Goal: Task Accomplishment & Management: Complete application form

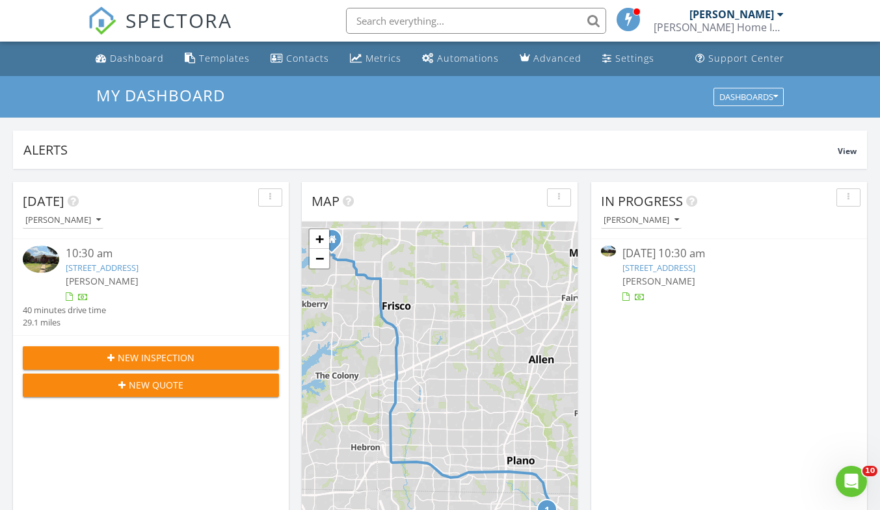
click at [91, 265] on link "[STREET_ADDRESS]" at bounding box center [102, 268] width 73 height 12
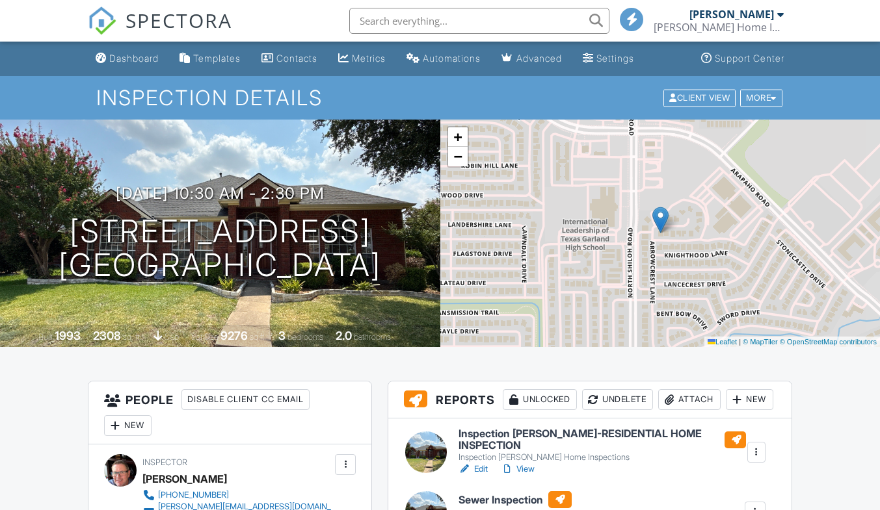
scroll to position [260, 0]
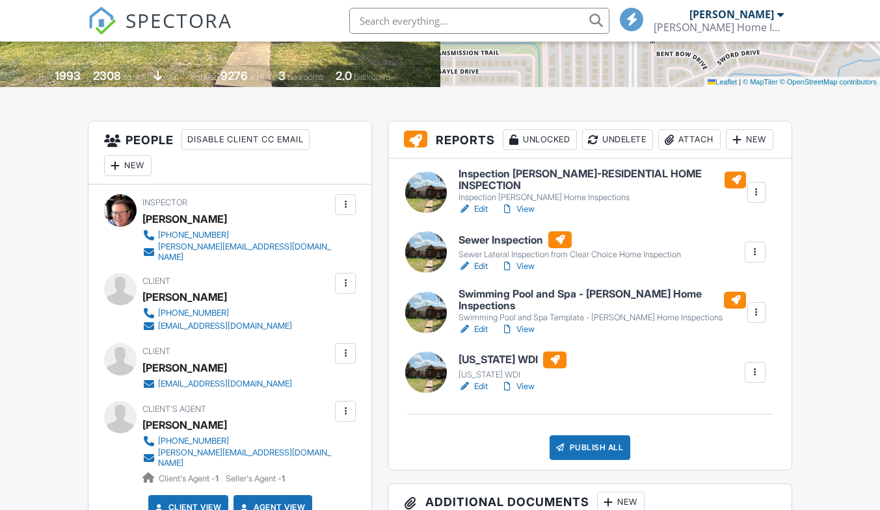
click at [476, 369] on h6 "Texas WDI" at bounding box center [512, 360] width 108 height 17
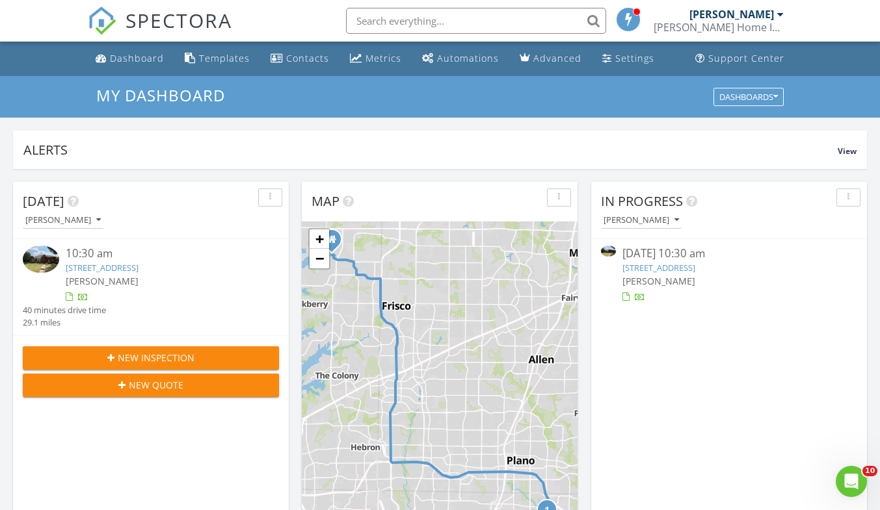
click at [90, 264] on link "2326 Arrowcrest Ct, Garland, TX 75044" at bounding box center [102, 268] width 73 height 12
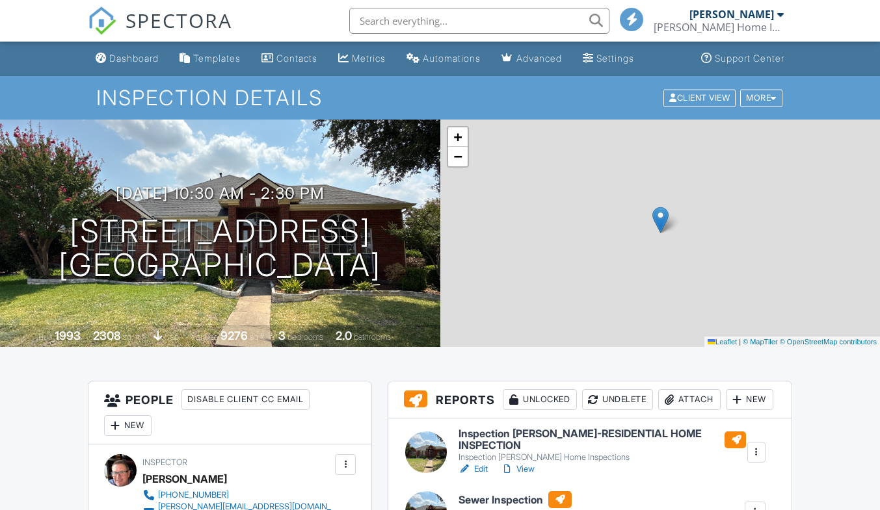
scroll to position [325, 0]
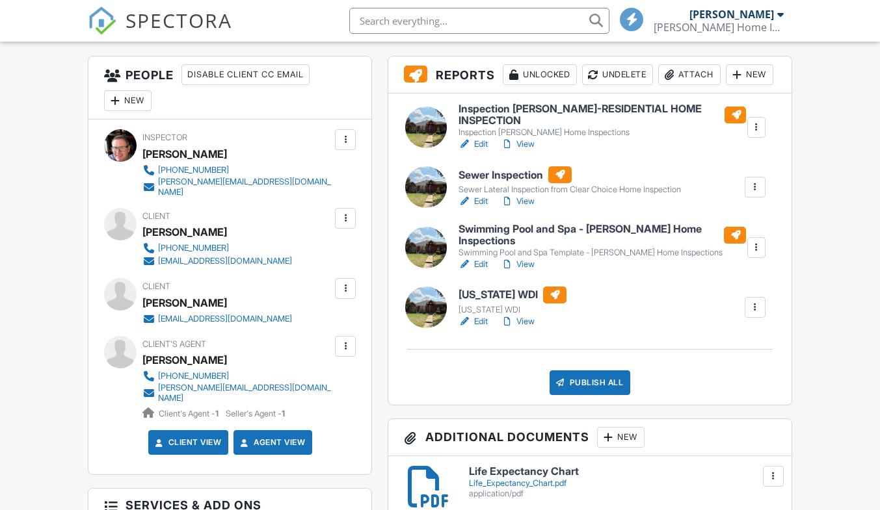
click at [484, 304] on h6 "[US_STATE] WDI" at bounding box center [512, 295] width 108 height 17
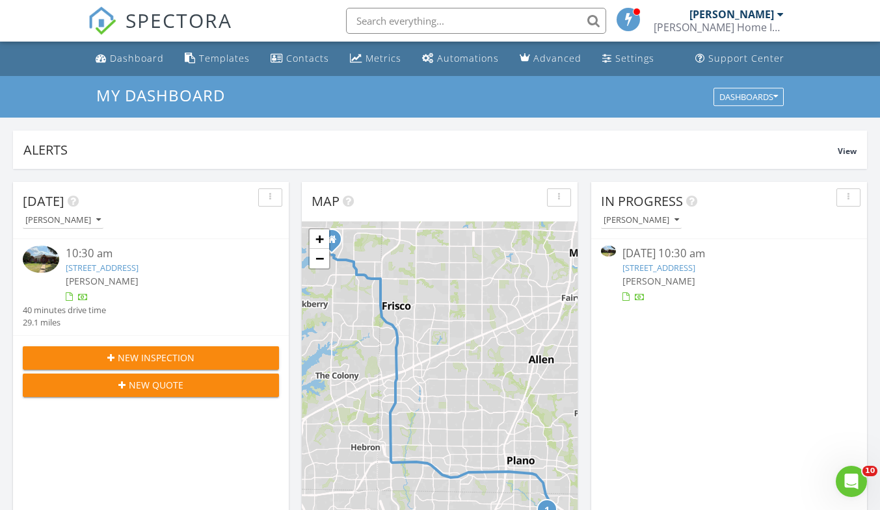
click at [92, 272] on link "[STREET_ADDRESS]" at bounding box center [102, 268] width 73 height 12
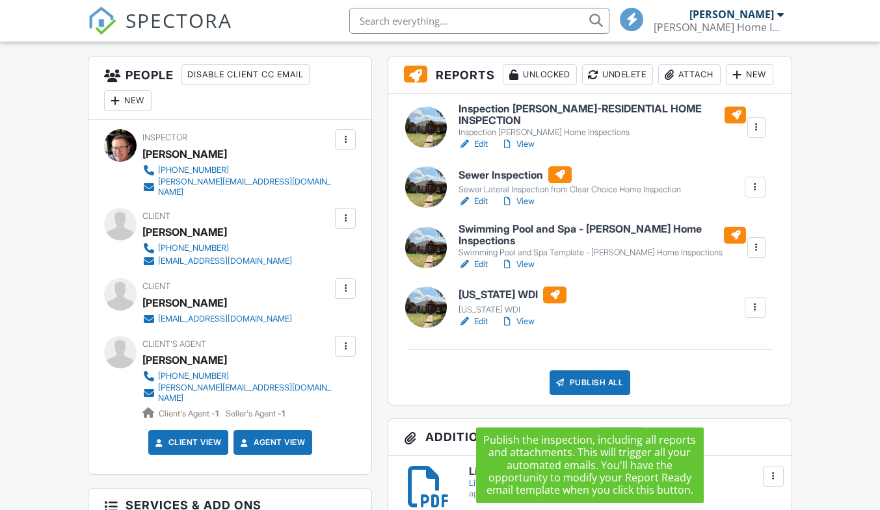
click at [591, 395] on div "Publish All" at bounding box center [589, 383] width 81 height 25
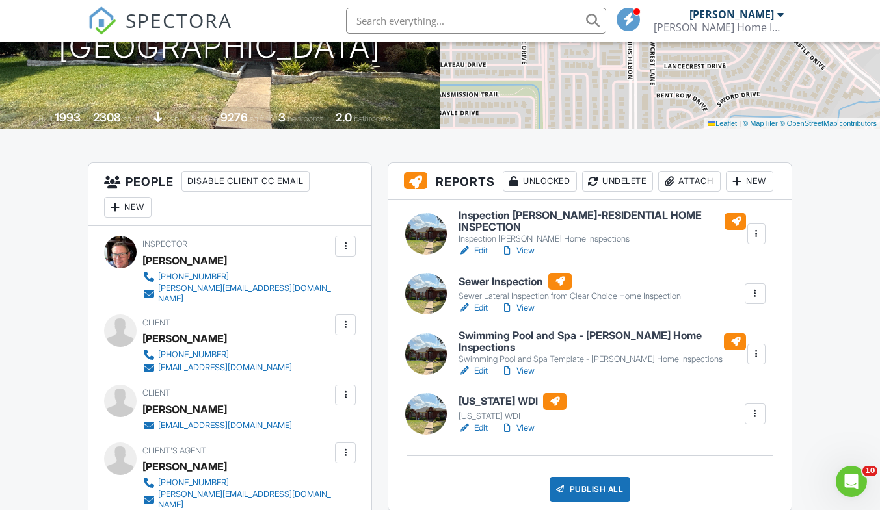
scroll to position [260, 0]
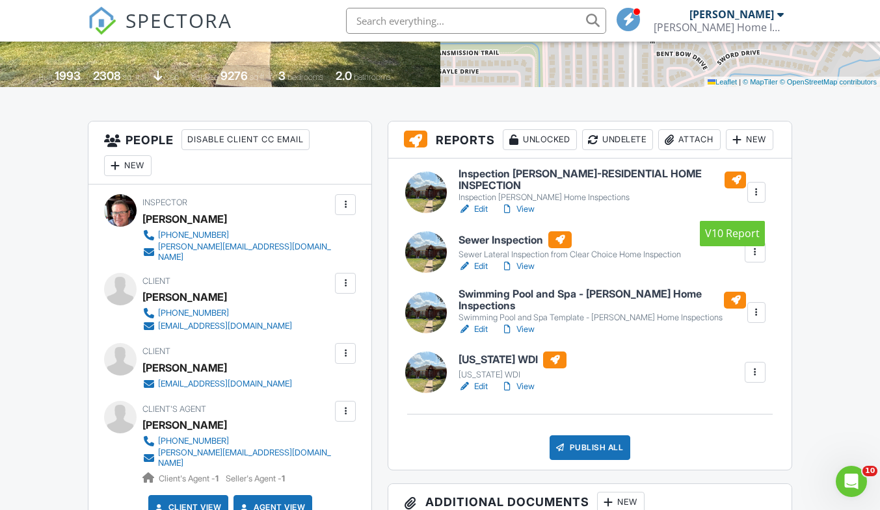
click at [734, 189] on div at bounding box center [734, 180] width 21 height 17
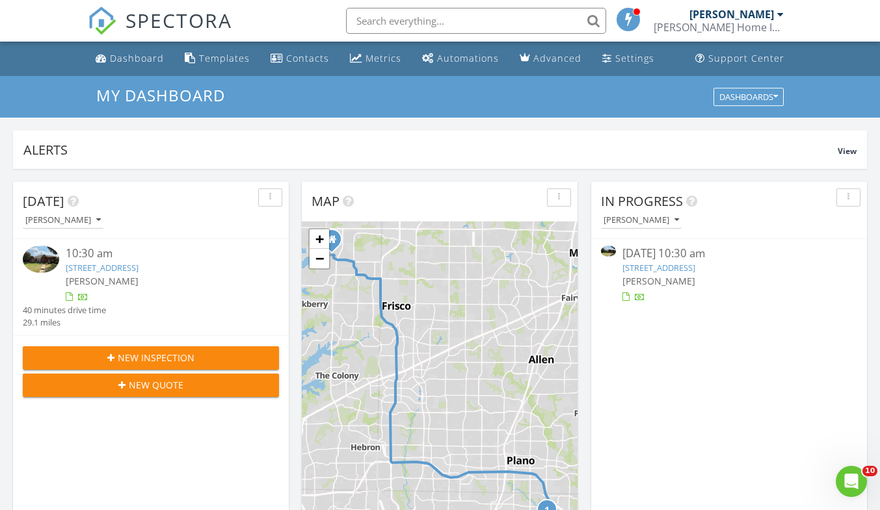
click at [100, 267] on link "[STREET_ADDRESS]" at bounding box center [102, 268] width 73 height 12
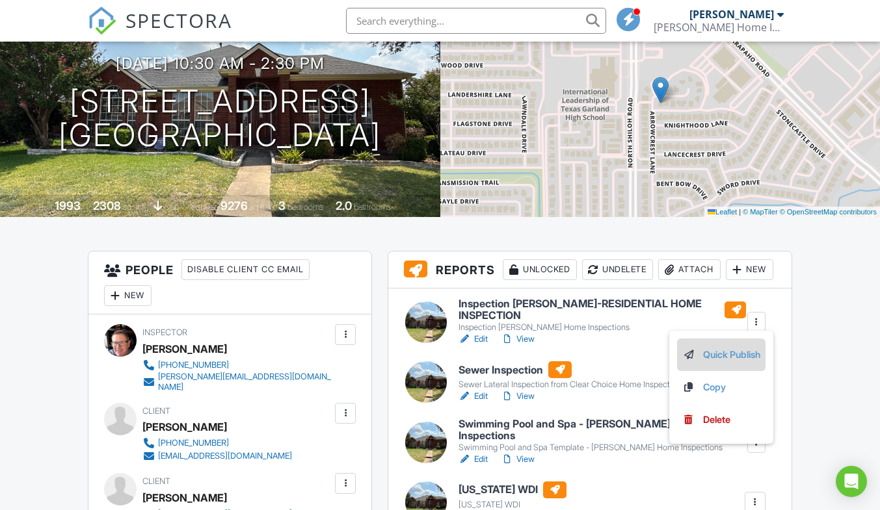
click at [734, 362] on link "Quick Publish" at bounding box center [721, 355] width 78 height 14
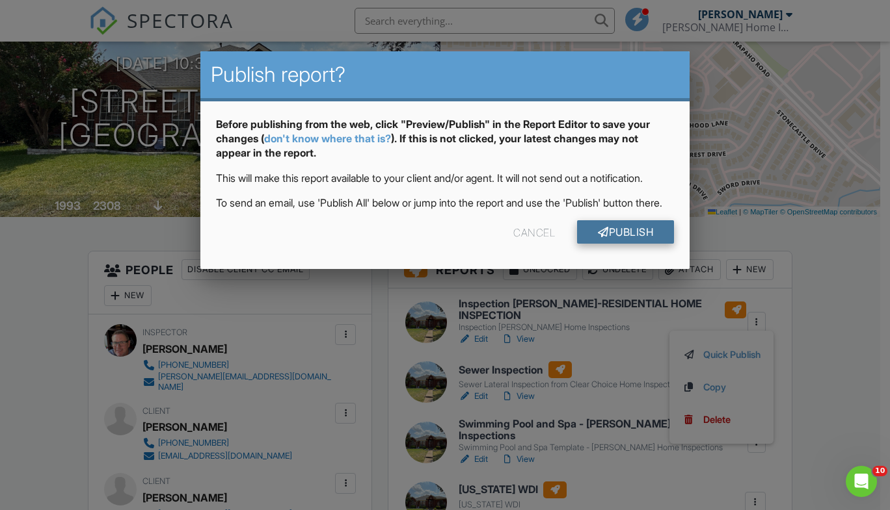
click at [618, 244] on link "Publish" at bounding box center [625, 231] width 97 height 23
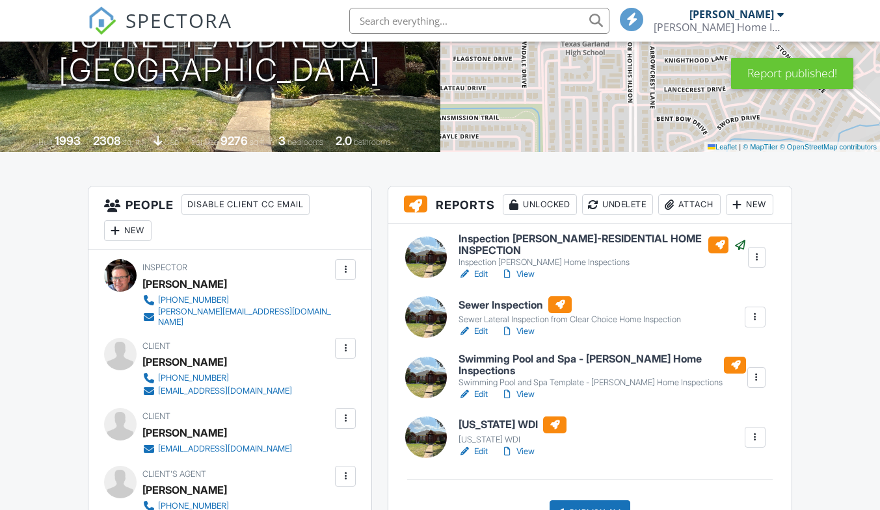
click at [753, 324] on div at bounding box center [754, 317] width 13 height 13
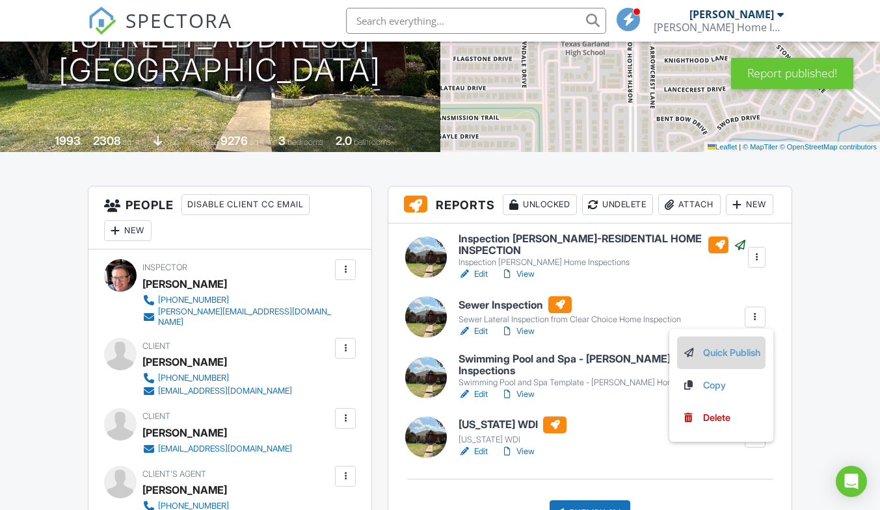
click at [728, 360] on link "Quick Publish" at bounding box center [721, 353] width 78 height 14
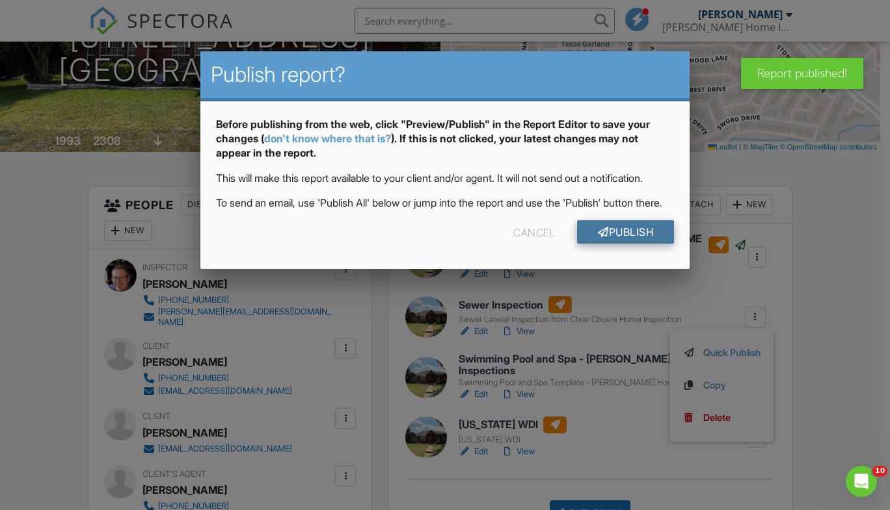
click at [629, 244] on link "Publish" at bounding box center [625, 231] width 97 height 23
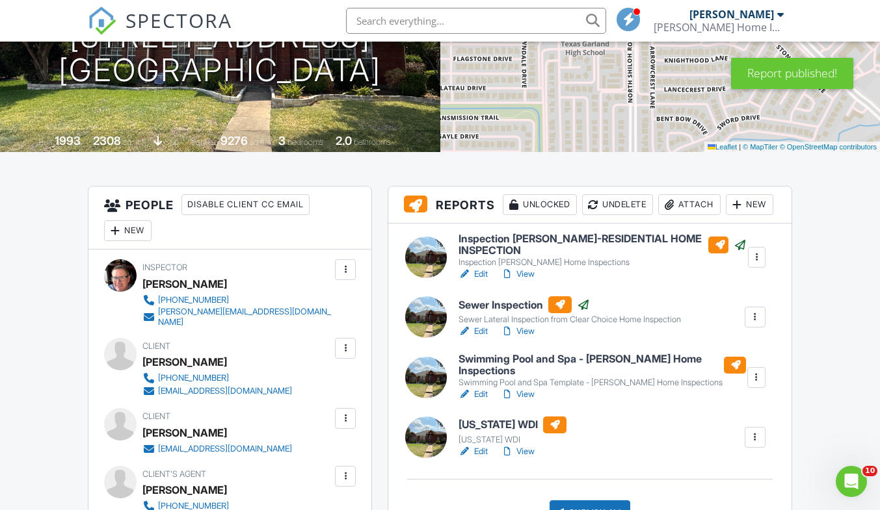
click at [756, 384] on div at bounding box center [756, 377] width 13 height 13
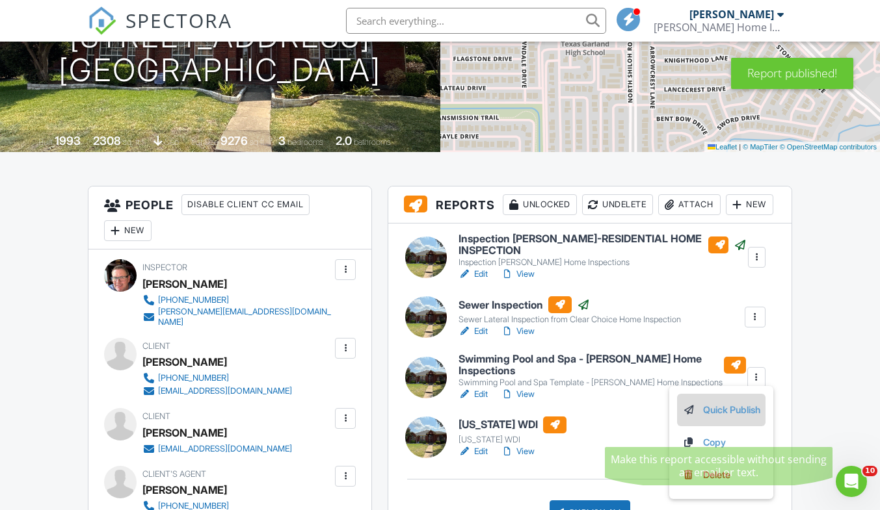
click at [709, 417] on link "Quick Publish" at bounding box center [721, 410] width 78 height 14
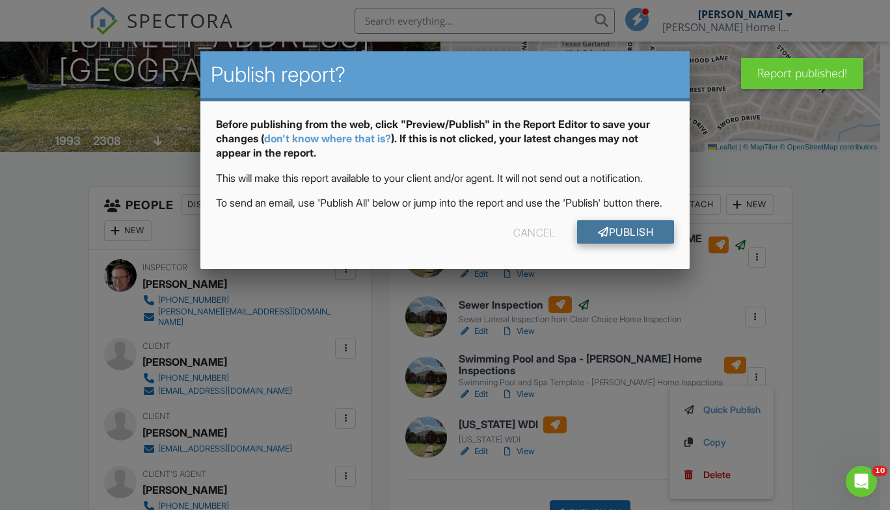
click at [620, 244] on link "Publish" at bounding box center [625, 231] width 97 height 23
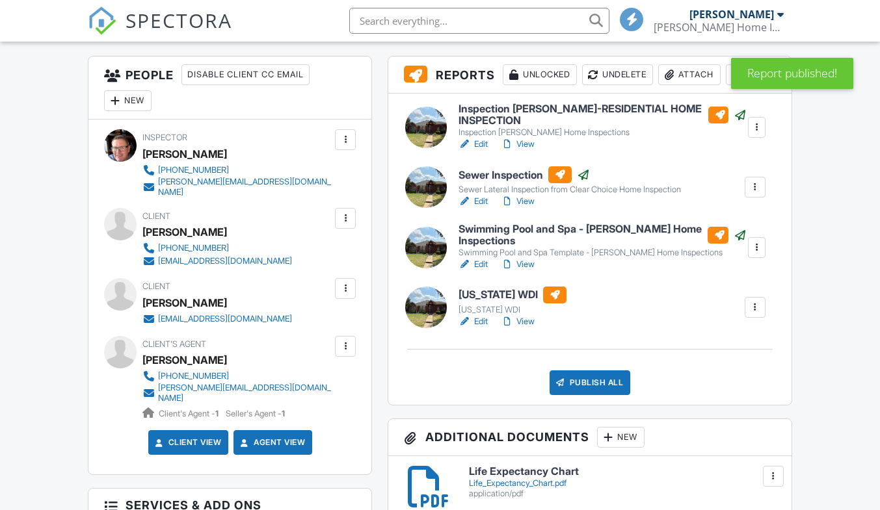
click at [755, 314] on div at bounding box center [754, 307] width 13 height 13
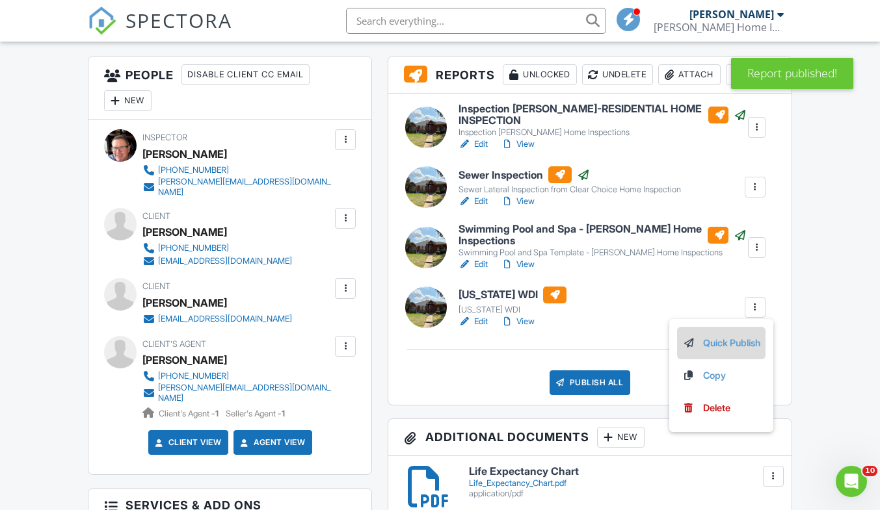
click at [727, 350] on link "Quick Publish" at bounding box center [721, 343] width 78 height 14
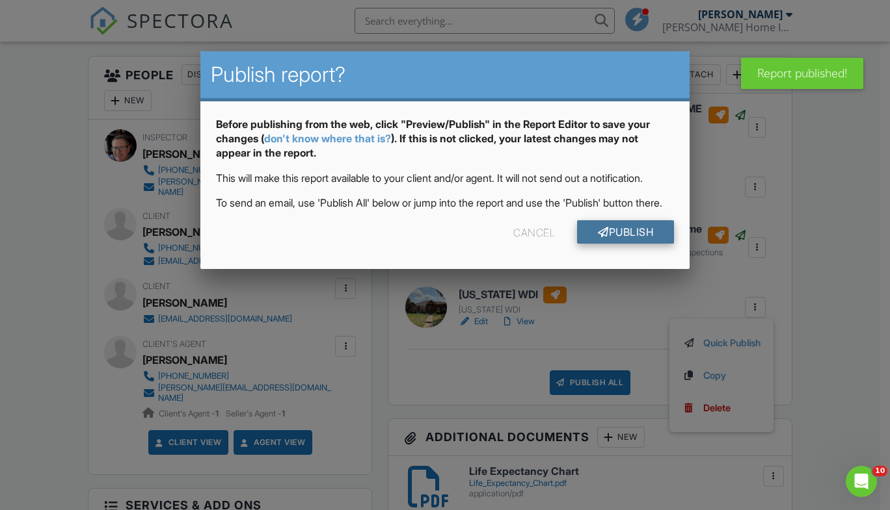
click at [614, 244] on link "Publish" at bounding box center [625, 231] width 97 height 23
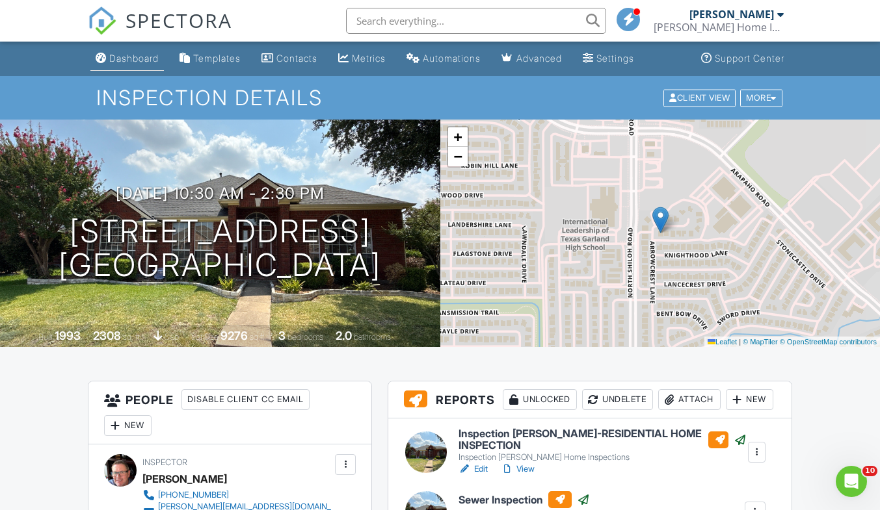
click at [128, 58] on div "Dashboard" at bounding box center [133, 58] width 49 height 11
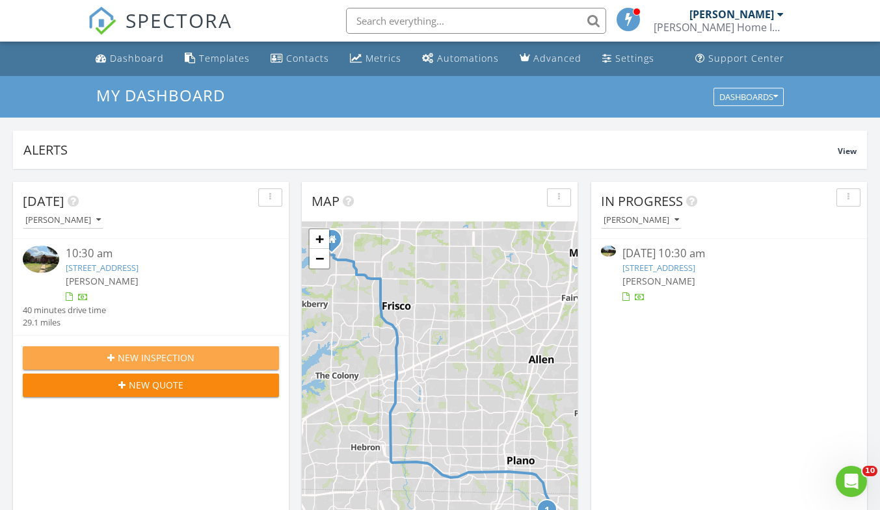
click at [146, 356] on span "New Inspection" at bounding box center [156, 358] width 77 height 14
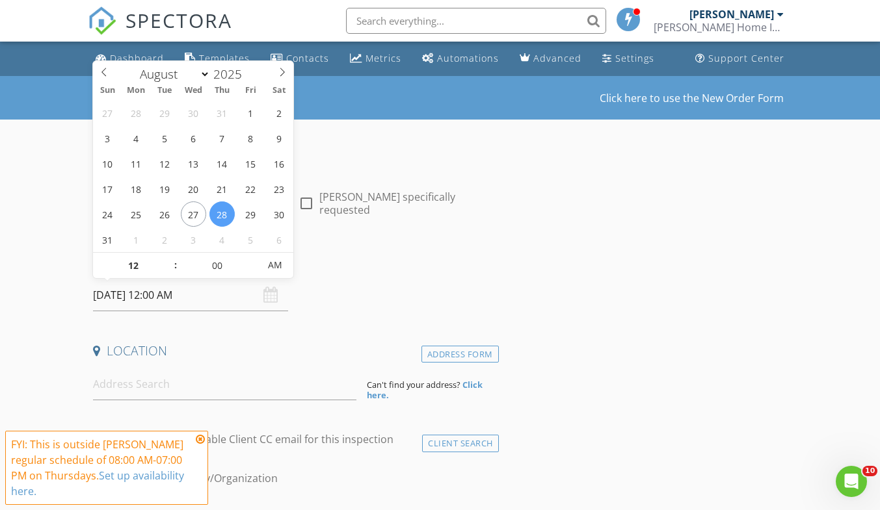
click at [153, 291] on input "[DATE] 12:00 AM" at bounding box center [190, 296] width 195 height 32
type input "[DATE] 12:00 AM"
type input "11"
type input "[DATE] 11:00 PM"
click at [168, 273] on span at bounding box center [168, 272] width 9 height 13
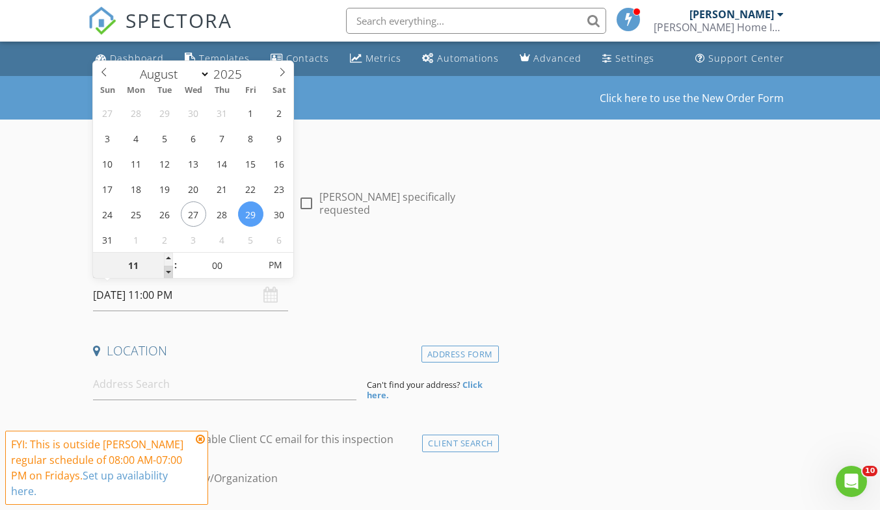
type input "10"
type input "[DATE] 10:00 PM"
click at [168, 273] on span at bounding box center [168, 272] width 9 height 13
type input "09"
click at [168, 273] on span at bounding box center [168, 272] width 9 height 13
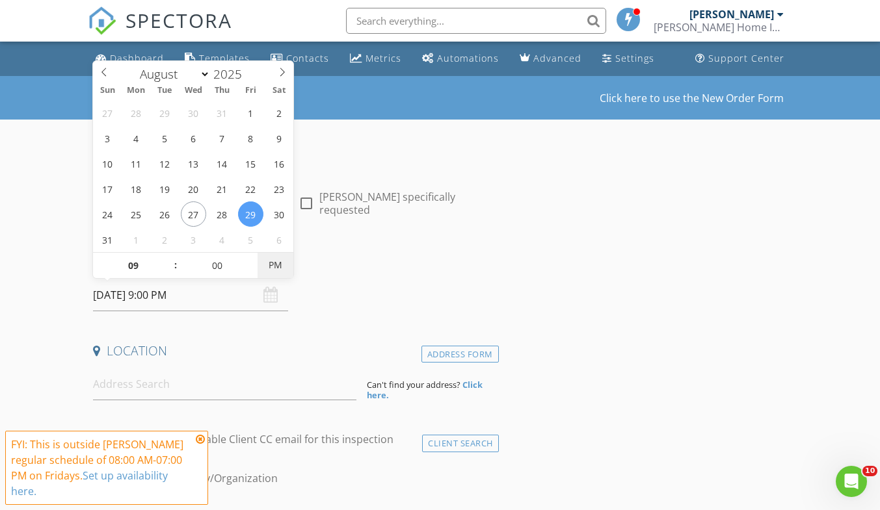
type input "[DATE] 9:00 AM"
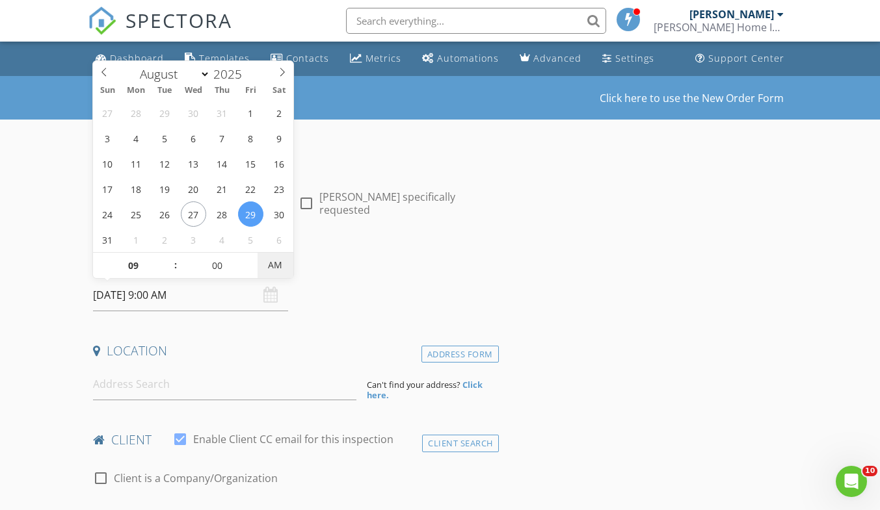
click at [272, 267] on span "AM" at bounding box center [275, 265] width 36 height 26
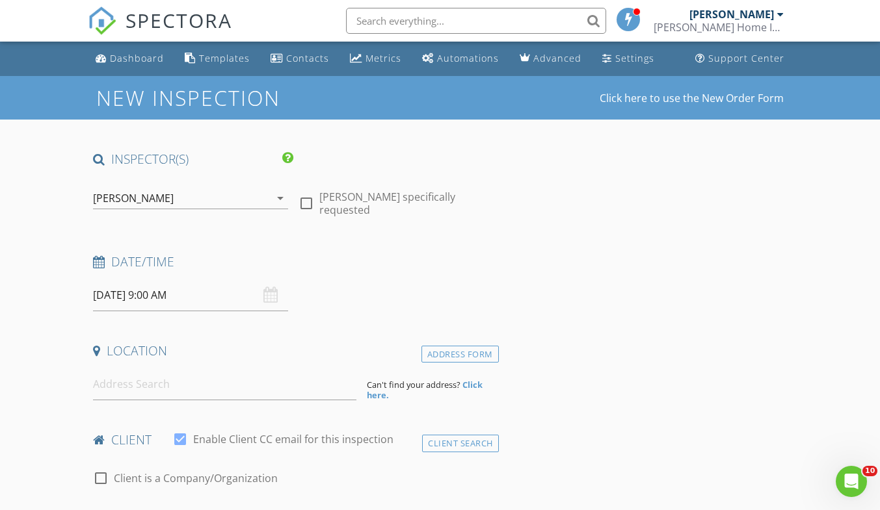
drag, startPoint x: 363, startPoint y: 312, endPoint x: 354, endPoint y: 310, distance: 8.8
click at [123, 383] on input at bounding box center [224, 385] width 263 height 32
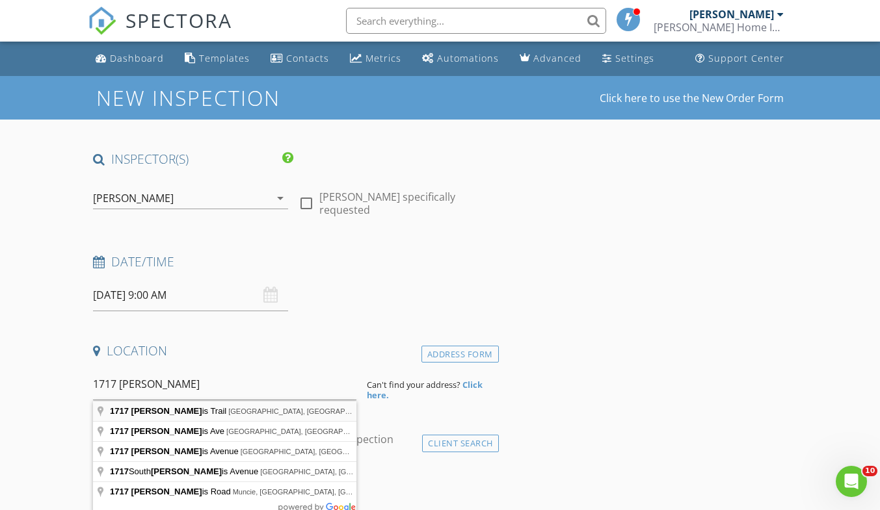
type input "1717 Lewis Trail, Grand Prairie, TX, USA"
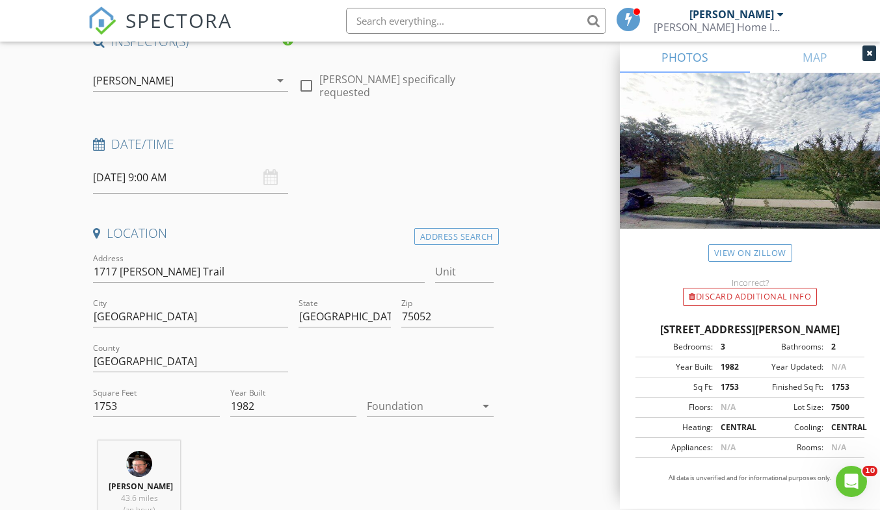
scroll to position [130, 0]
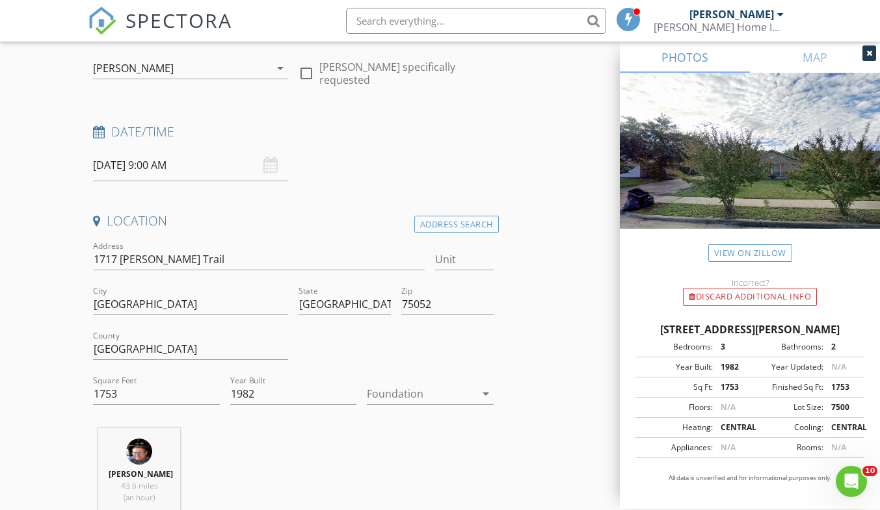
click at [486, 395] on icon "arrow_drop_down" at bounding box center [486, 394] width 16 height 16
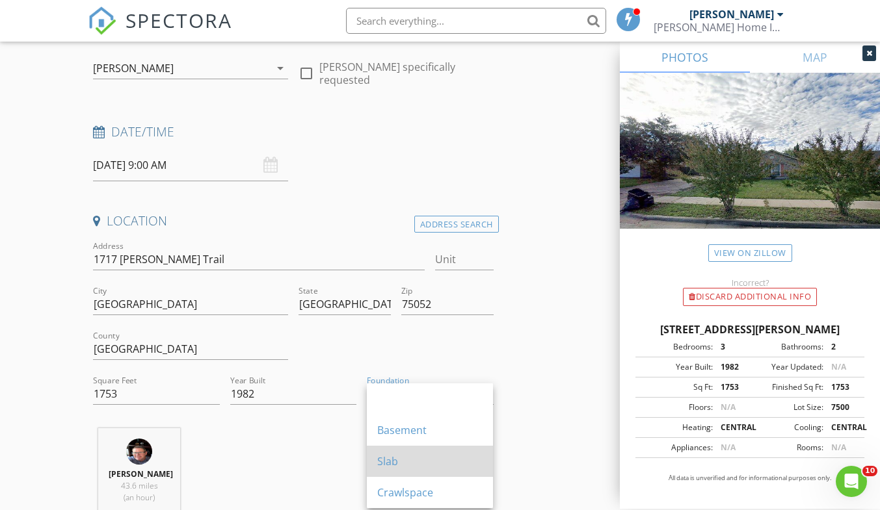
click at [430, 459] on div "Slab" at bounding box center [429, 462] width 105 height 16
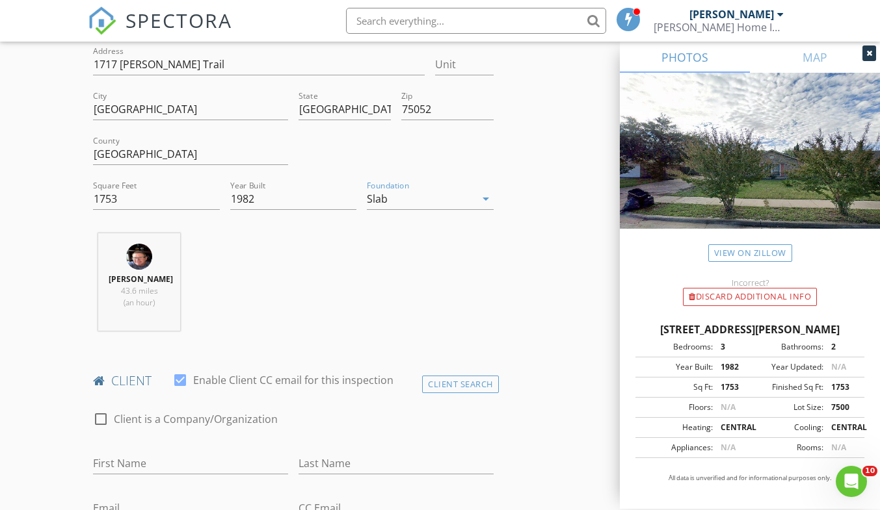
scroll to position [390, 0]
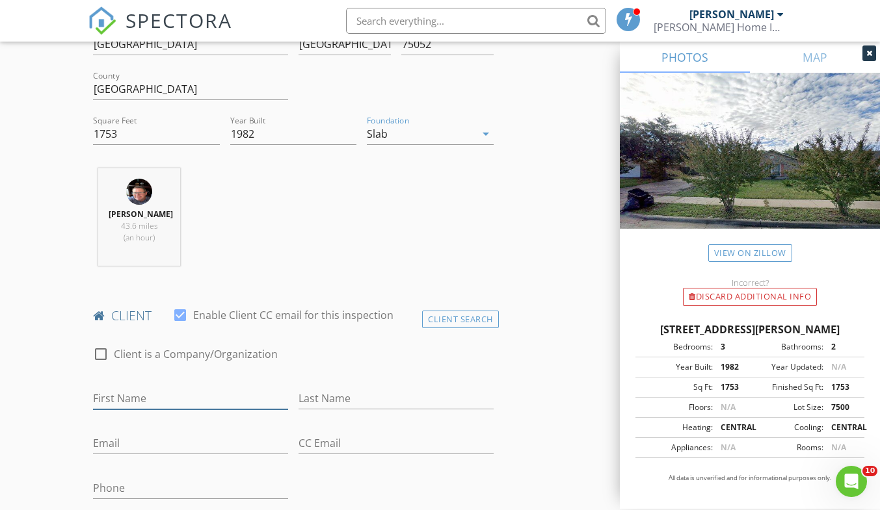
click at [98, 396] on input "First Name" at bounding box center [190, 398] width 195 height 21
type input "Yodatan"
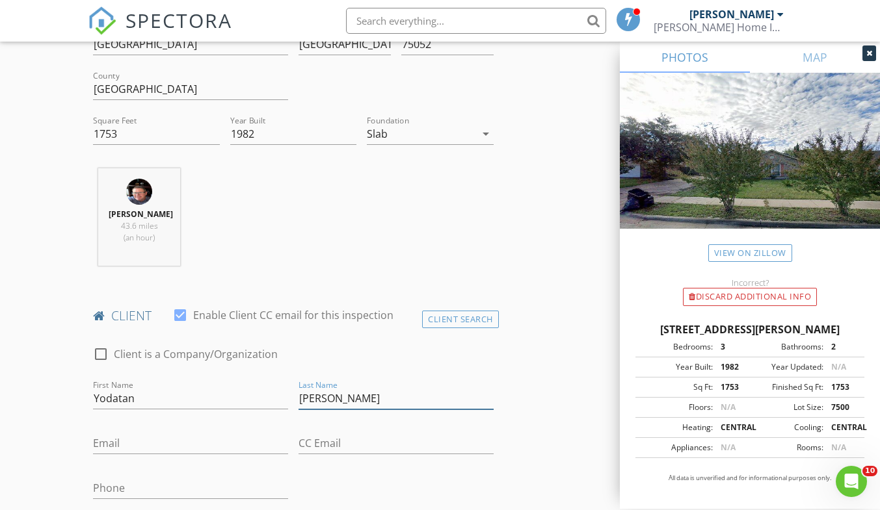
type input "[PERSON_NAME]"
click at [104, 444] on input "Email" at bounding box center [190, 443] width 195 height 21
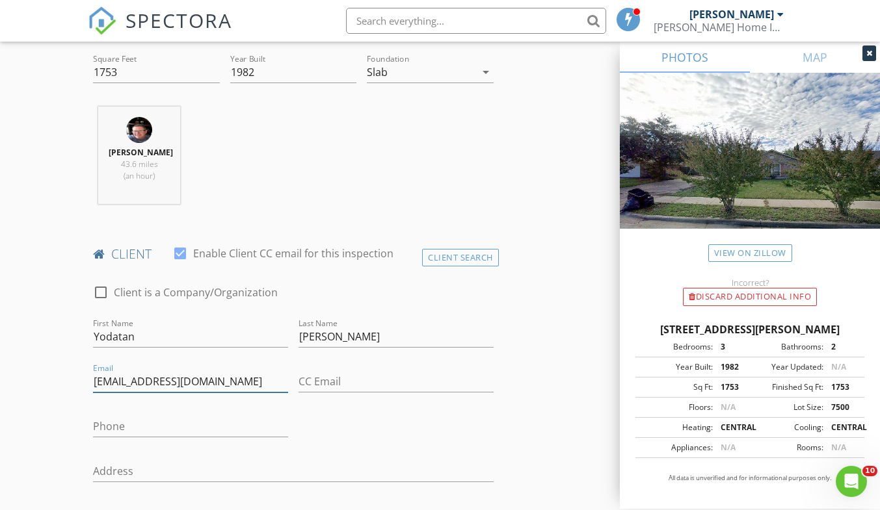
scroll to position [455, 0]
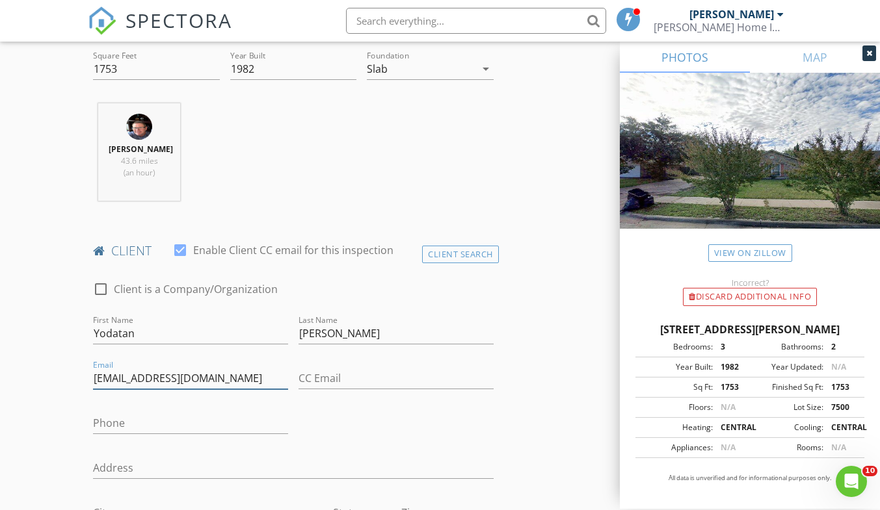
type input "[EMAIL_ADDRESS][DOMAIN_NAME]"
click at [109, 422] on input "Phone" at bounding box center [190, 423] width 195 height 21
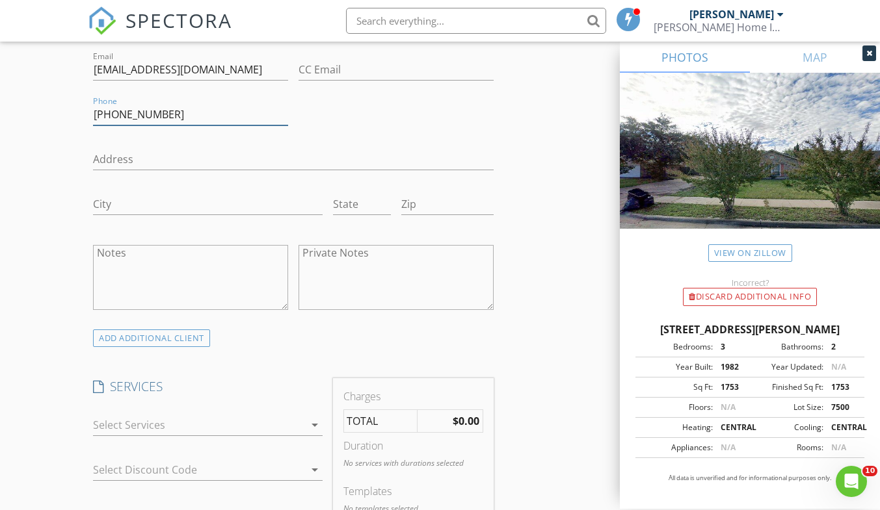
scroll to position [845, 0]
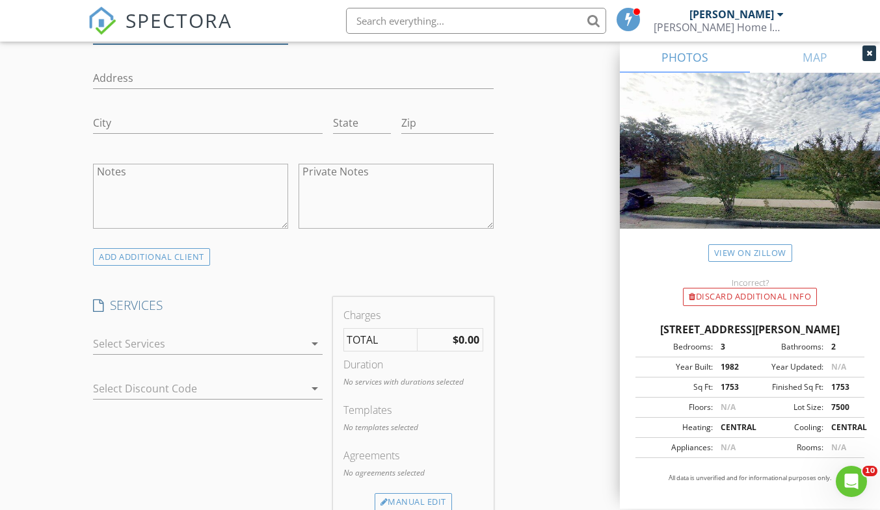
type input "[PHONE_NUMBER]"
click at [313, 344] on icon "arrow_drop_down" at bounding box center [315, 344] width 16 height 16
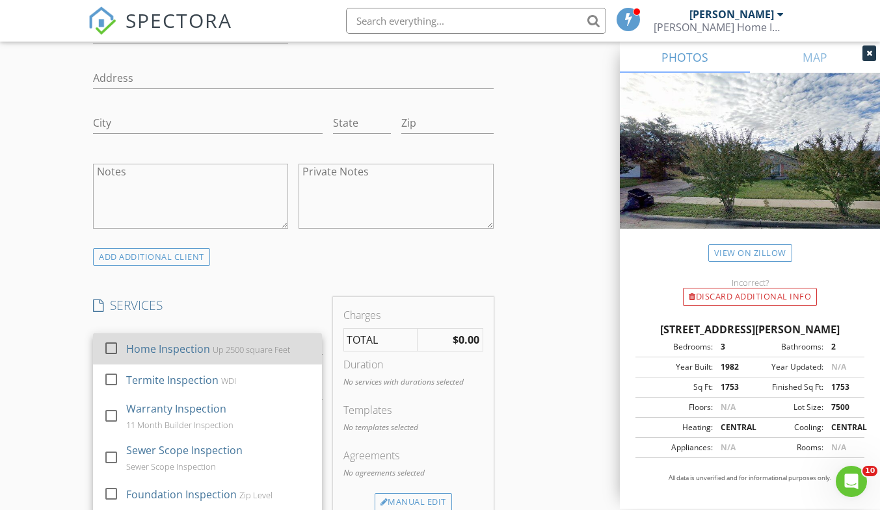
click at [113, 345] on div at bounding box center [111, 348] width 22 height 22
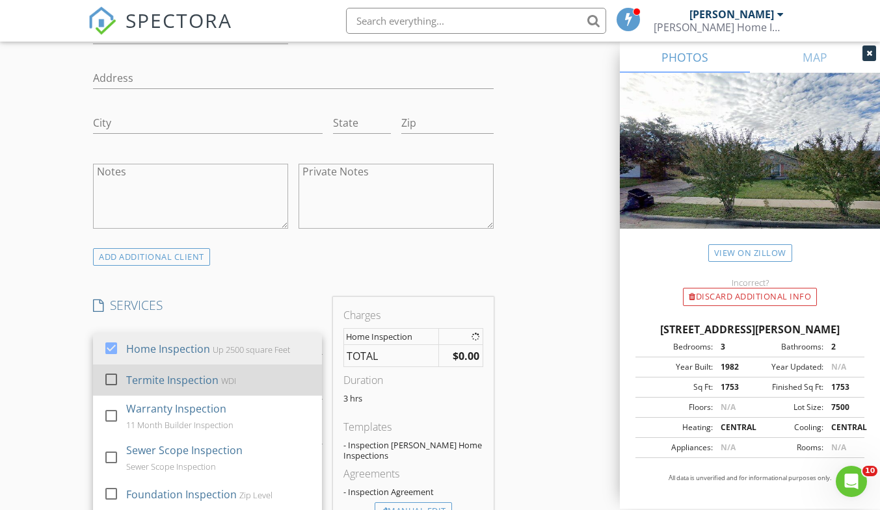
click at [109, 376] on div at bounding box center [111, 380] width 22 height 22
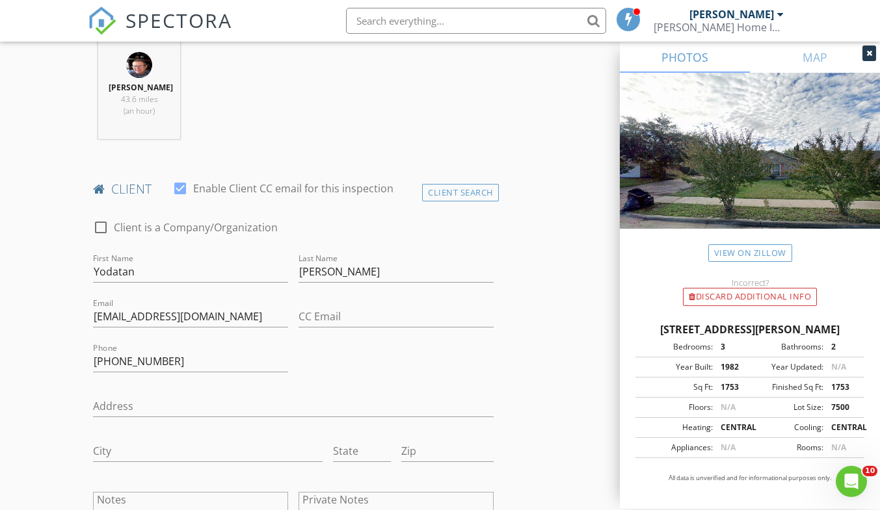
scroll to position [520, 0]
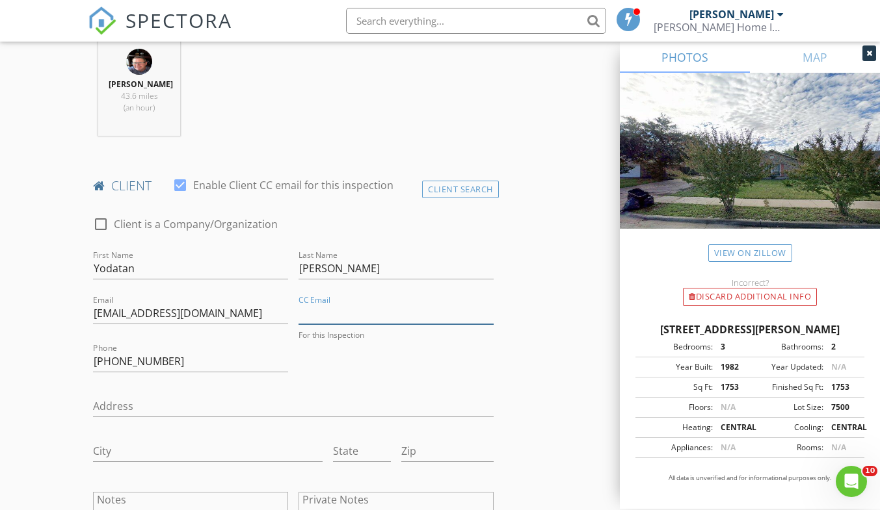
click at [311, 314] on input "CC Email" at bounding box center [395, 313] width 195 height 21
type input "N"
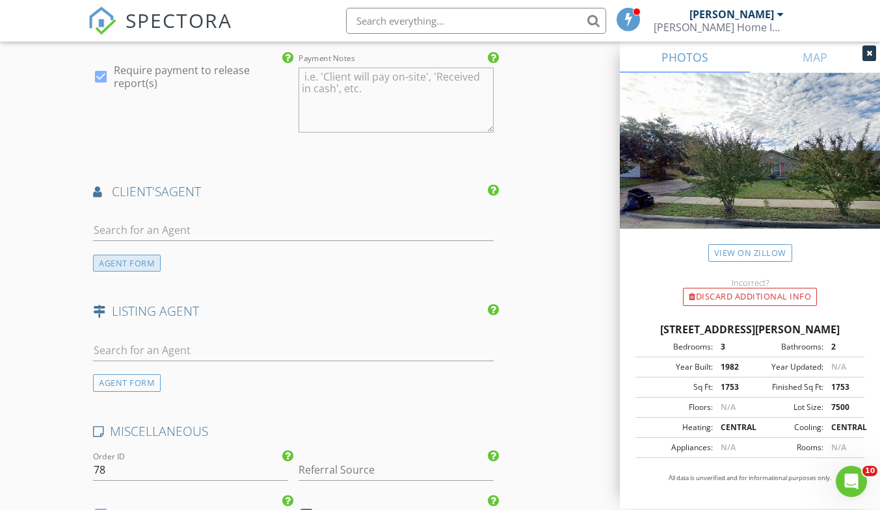
scroll to position [1557, 0]
click at [127, 265] on div "AGENT FORM" at bounding box center [127, 267] width 68 height 18
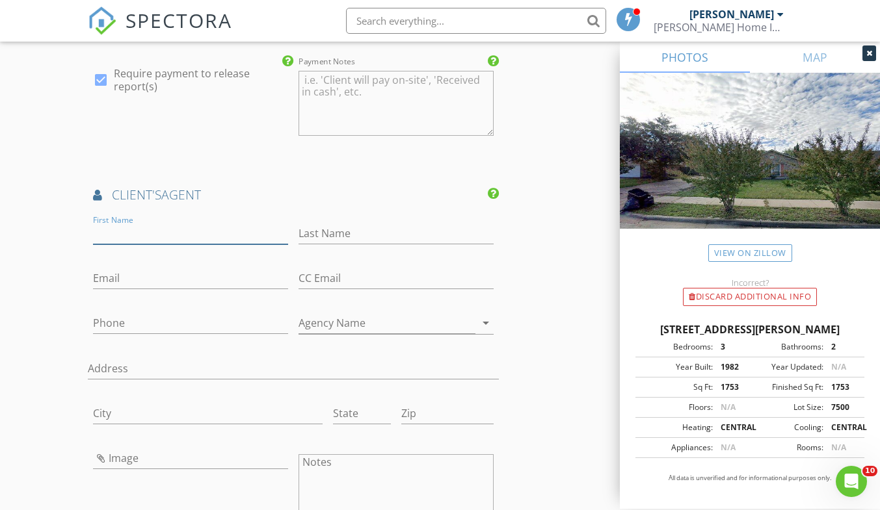
click at [125, 226] on input "First Name" at bounding box center [190, 233] width 195 height 21
type input "Jaida"
click at [317, 233] on input "Last Name" at bounding box center [395, 233] width 195 height 21
type input "[PERSON_NAME]"
click at [110, 277] on input "Email" at bounding box center [190, 278] width 195 height 21
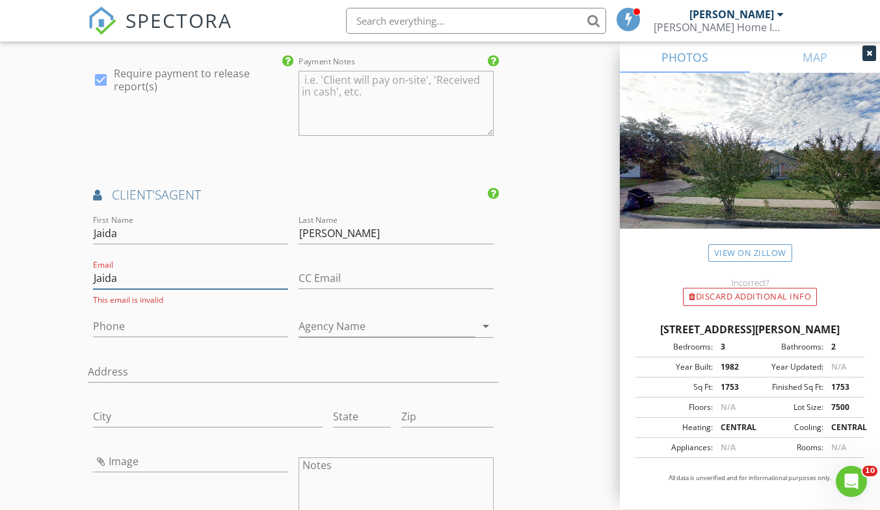
click at [125, 278] on input "Jaida" at bounding box center [190, 278] width 195 height 21
type input "J"
type input "Nievesjaida@outlook.com"
click at [111, 324] on input "Phone" at bounding box center [190, 326] width 195 height 21
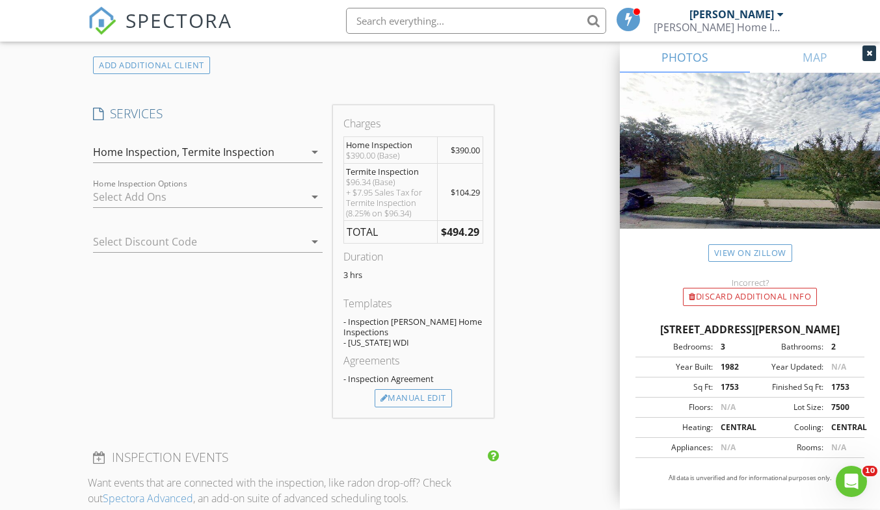
scroll to position [972, 0]
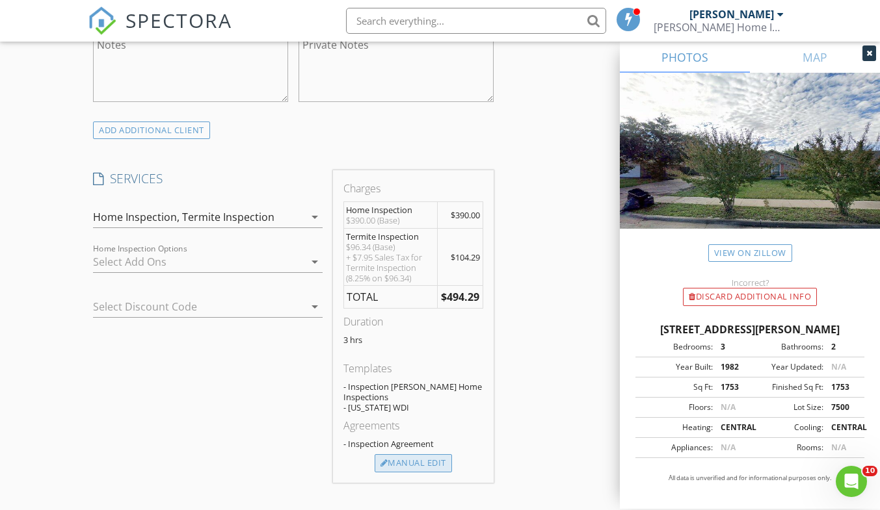
type input "[PHONE_NUMBER]"
click at [410, 466] on div "Manual Edit" at bounding box center [413, 464] width 77 height 18
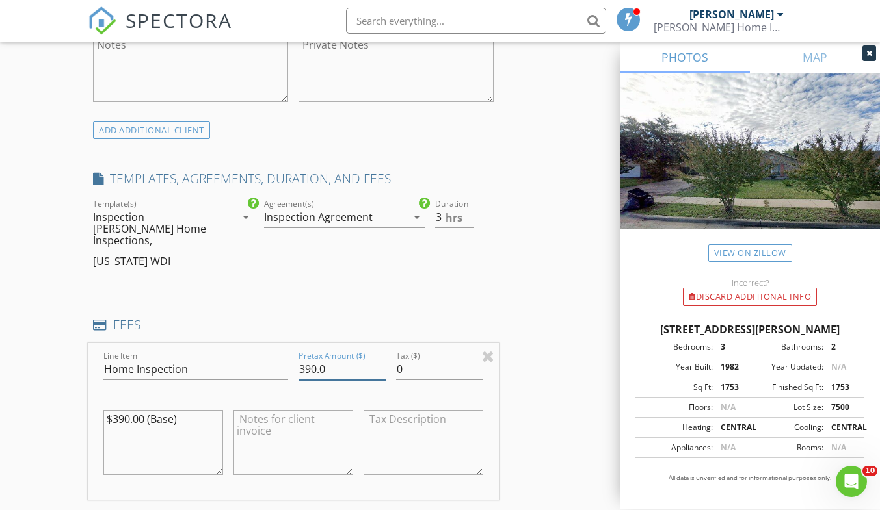
click at [313, 359] on input "390.0" at bounding box center [341, 369] width 87 height 21
type input "395.0"
click at [124, 410] on textarea "$390.00 (Base)" at bounding box center [163, 442] width 120 height 65
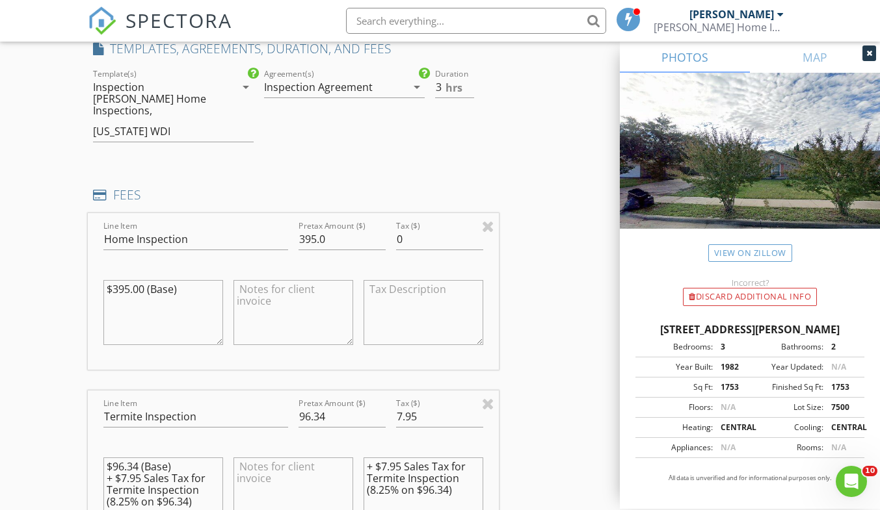
scroll to position [1167, 0]
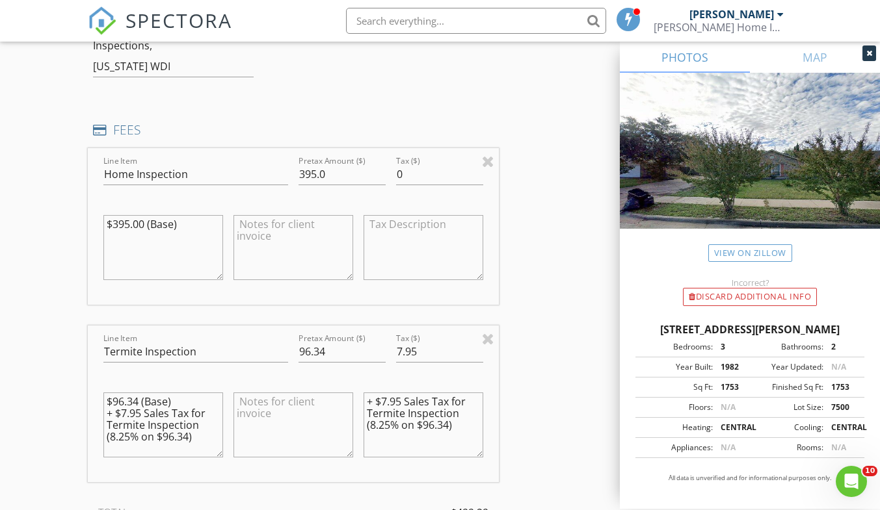
type textarea "$395.00 (Base)"
drag, startPoint x: 300, startPoint y: 341, endPoint x: 350, endPoint y: 334, distance: 51.3
click at [300, 341] on input "96.34" at bounding box center [341, 351] width 87 height 21
type input "4"
type input "95"
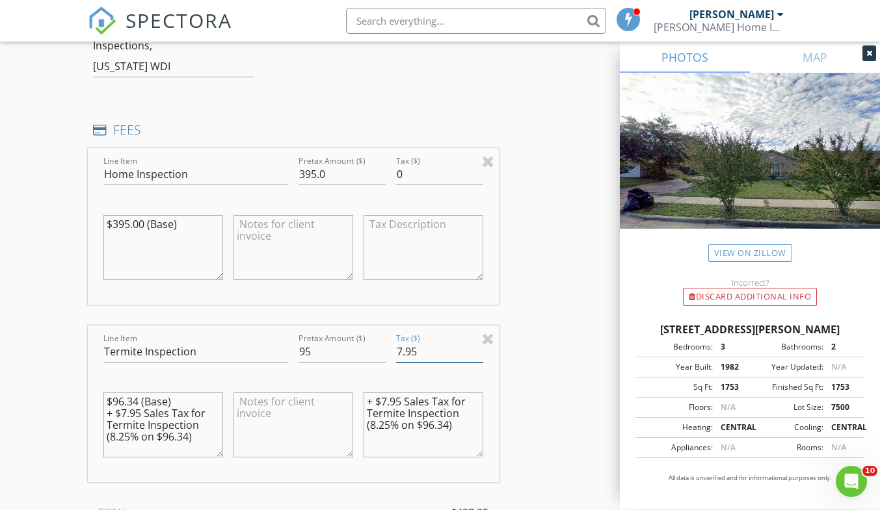
click at [397, 341] on input "7.95" at bounding box center [439, 351] width 87 height 21
type input "5"
type input "0"
click at [119, 393] on textarea "$96.34 (Base) + $7.95 Sales Tax for Termite Inspection (8.25% on $96.34)" at bounding box center [163, 425] width 120 height 65
drag, startPoint x: 107, startPoint y: 399, endPoint x: 211, endPoint y: 397, distance: 104.7
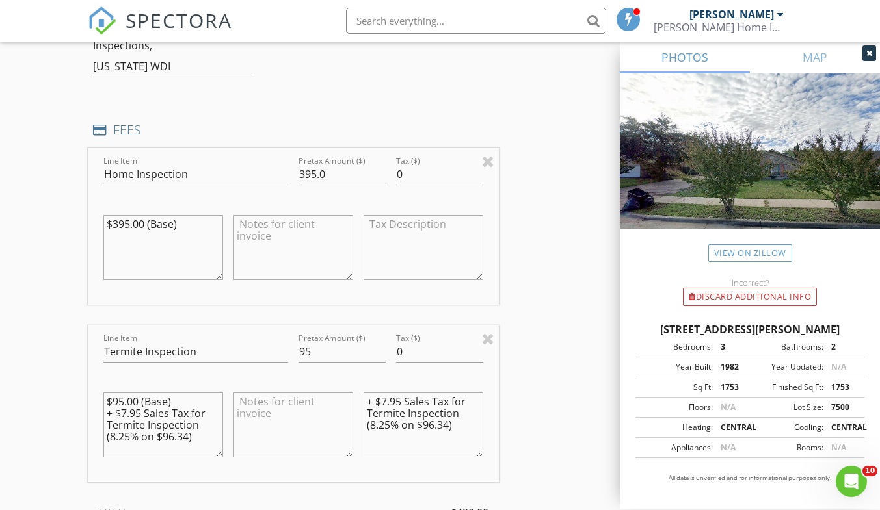
click at [211, 397] on textarea "$95.00 (Base) + $7.95 Sales Tax for Termite Inspection (8.25% on $96.34)" at bounding box center [163, 425] width 120 height 65
click at [169, 412] on textarea "$95.00 (Base) Termite Inspection (8.25% on $96.34)" at bounding box center [163, 425] width 120 height 65
type textarea "$95.00 (Base) Termite Inspection (8.25% on $95.00)"
drag, startPoint x: 367, startPoint y: 389, endPoint x: 467, endPoint y: 385, distance: 99.6
click at [467, 393] on textarea "+ $7.95 Sales Tax for Termite Inspection (8.25% on $96.34)" at bounding box center [423, 425] width 120 height 65
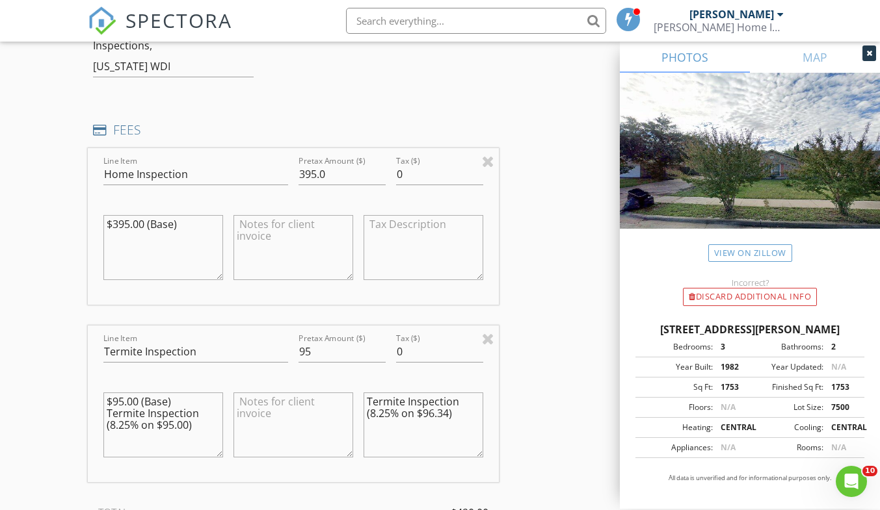
click at [430, 399] on textarea "Termite Inspection (8.25% on $96.34)" at bounding box center [423, 425] width 120 height 65
click at [430, 425] on textarea "Termite Inspection (8.25% on $95.00)" at bounding box center [423, 425] width 120 height 65
type textarea "Termite Inspection (8.25% on $95.00)"
drag, startPoint x: 312, startPoint y: 337, endPoint x: 360, endPoint y: 324, distance: 49.7
click at [313, 341] on input "95" at bounding box center [341, 351] width 87 height 21
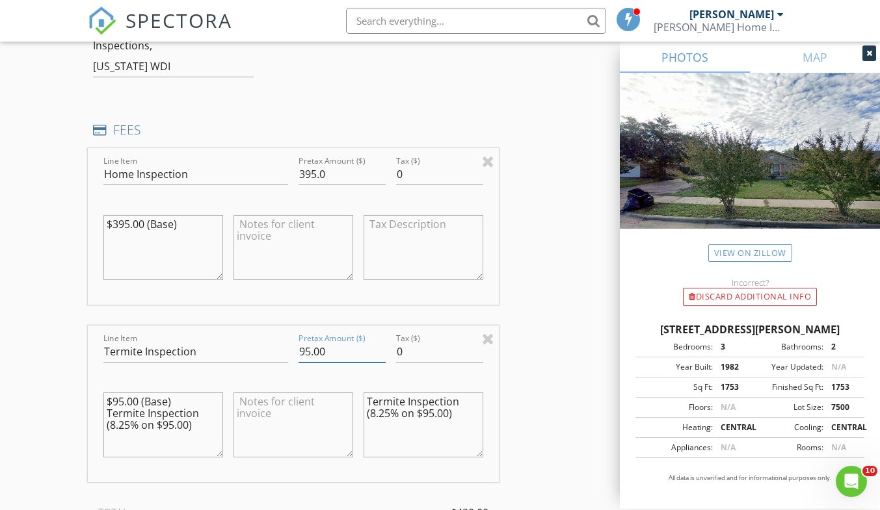
type input "95.00"
click at [555, 386] on div "INSPECTOR(S) check_box Richard McGee PRIMARY Richard McGee arrow_drop_down chec…" at bounding box center [440, 442] width 704 height 2916
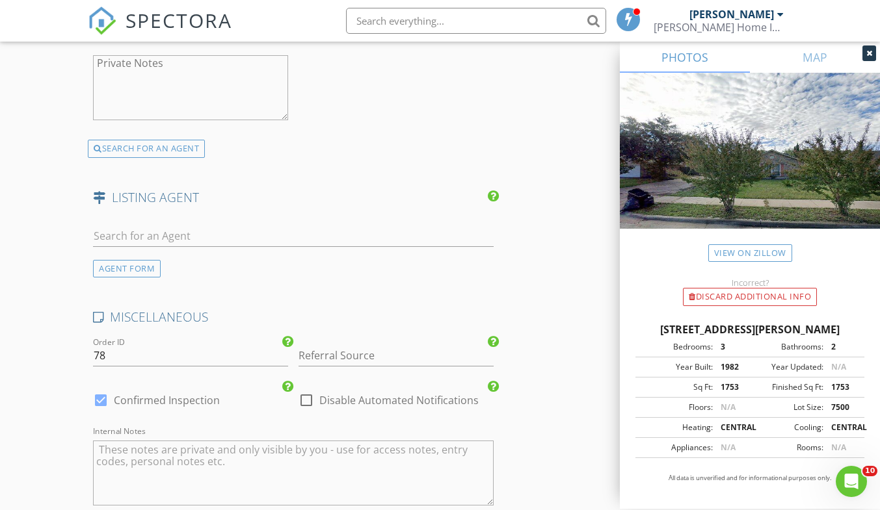
scroll to position [2575, 0]
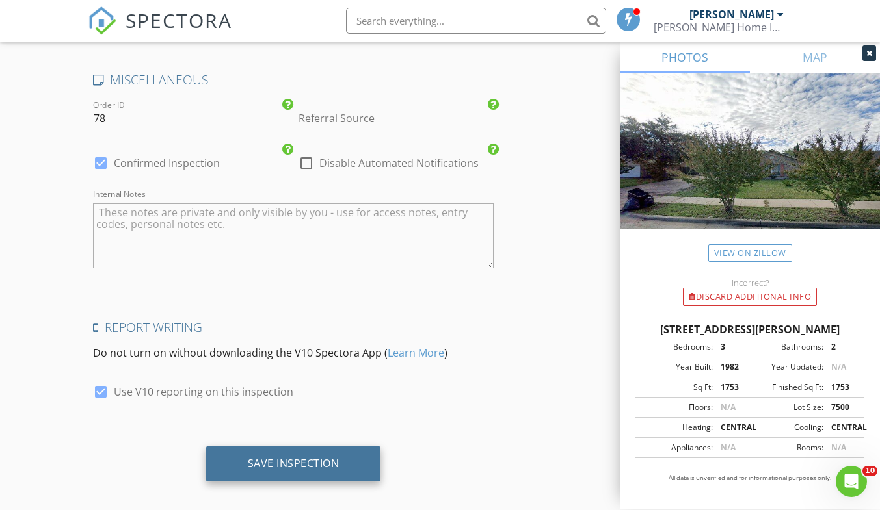
click at [317, 457] on div "Save Inspection" at bounding box center [294, 463] width 92 height 13
